Goal: Check status

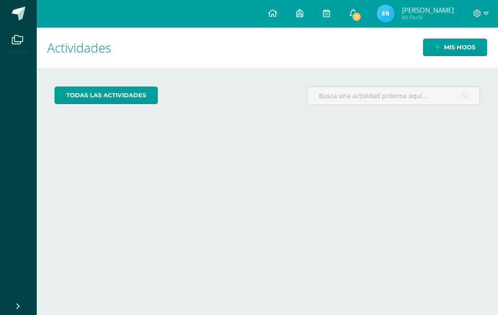
click at [361, 18] on span "1" at bounding box center [356, 17] width 10 height 10
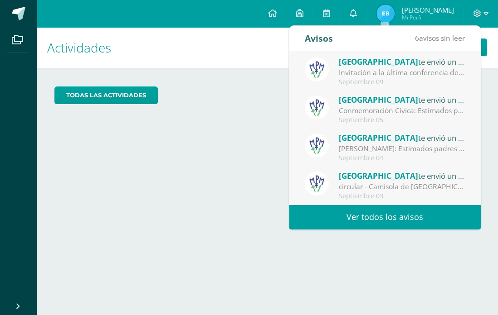
click at [142, 22] on div "Configuración Cerrar sesión [PERSON_NAME] Mi Perfil 1 0 Mis accesos directos Aú…" at bounding box center [266, 13] width 461 height 27
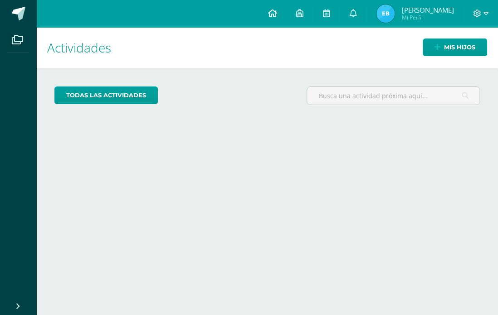
click at [276, 10] on icon at bounding box center [271, 13] width 9 height 8
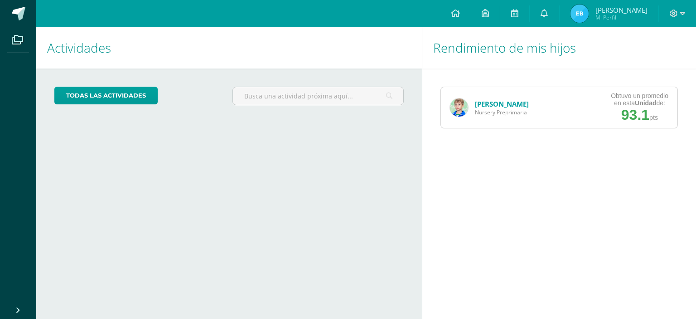
click at [496, 106] on link "[PERSON_NAME]" at bounding box center [502, 103] width 54 height 9
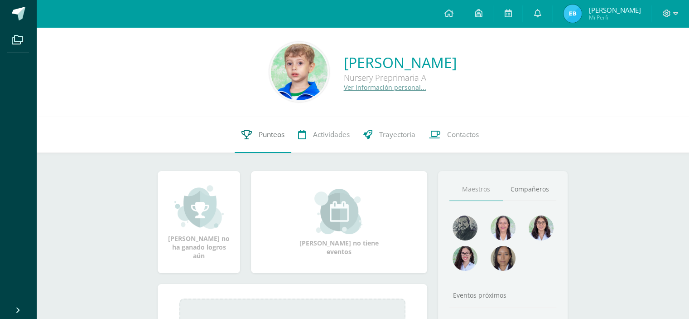
click at [269, 130] on span "Punteos" at bounding box center [272, 135] width 26 height 10
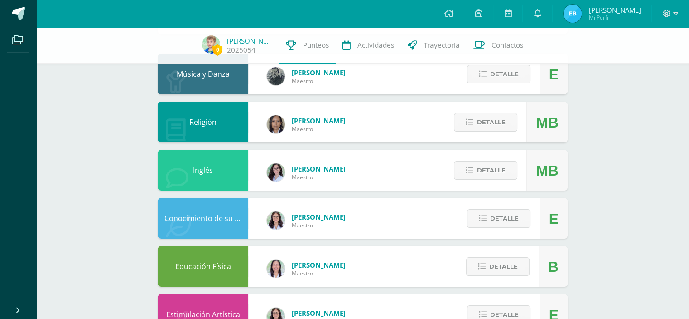
scroll to position [92, 0]
